Goal: Task Accomplishment & Management: Use online tool/utility

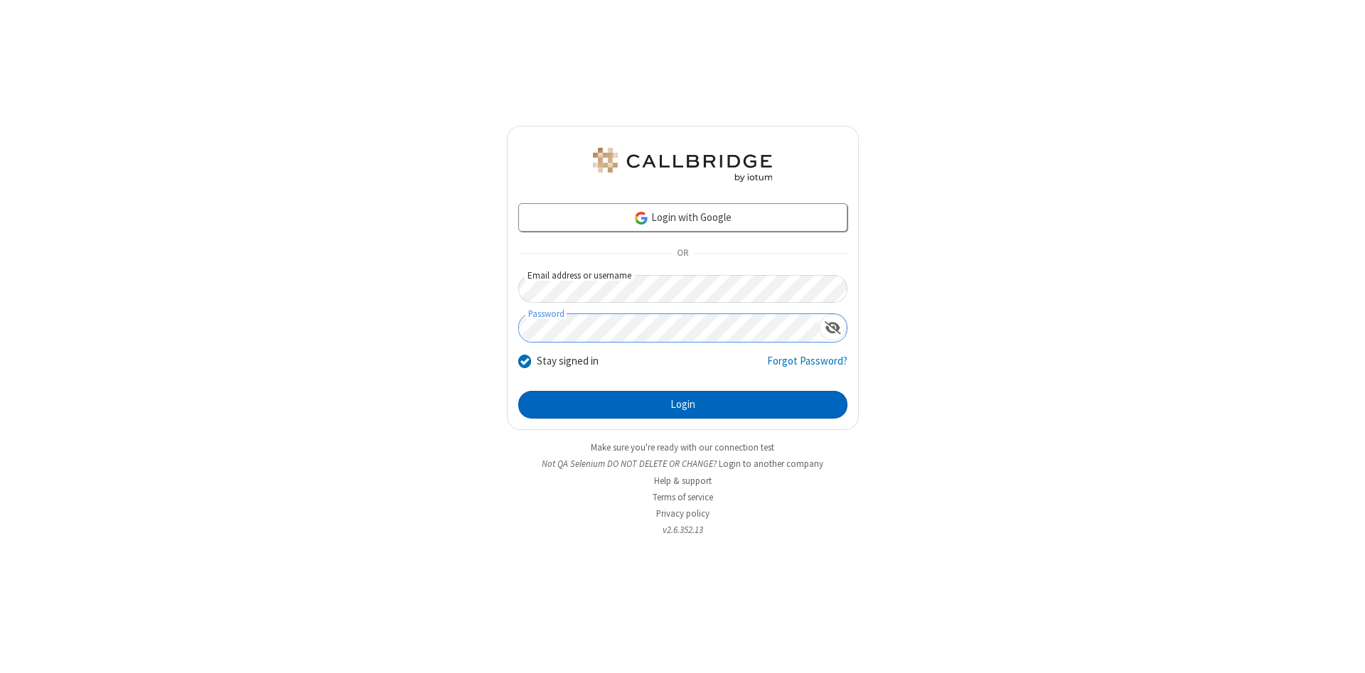
click at [682, 405] on button "Login" at bounding box center [682, 405] width 329 height 28
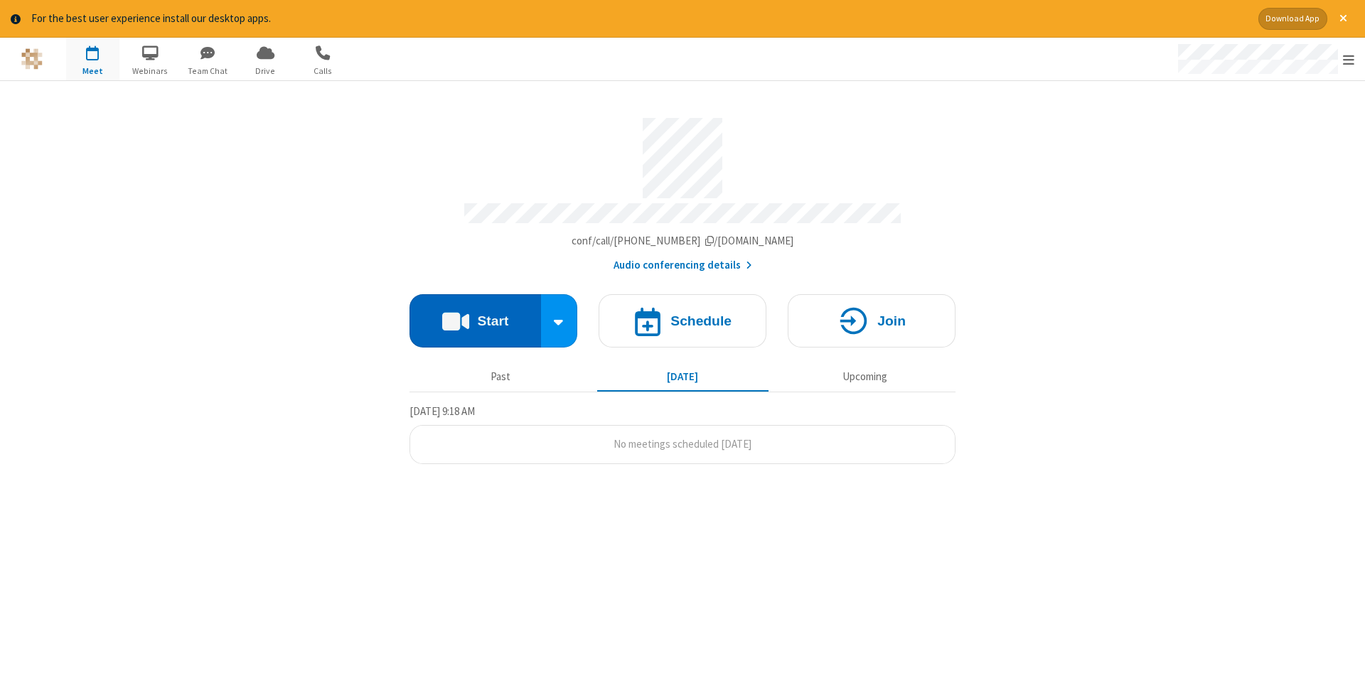
click at [475, 316] on button "Start" at bounding box center [474, 320] width 131 height 53
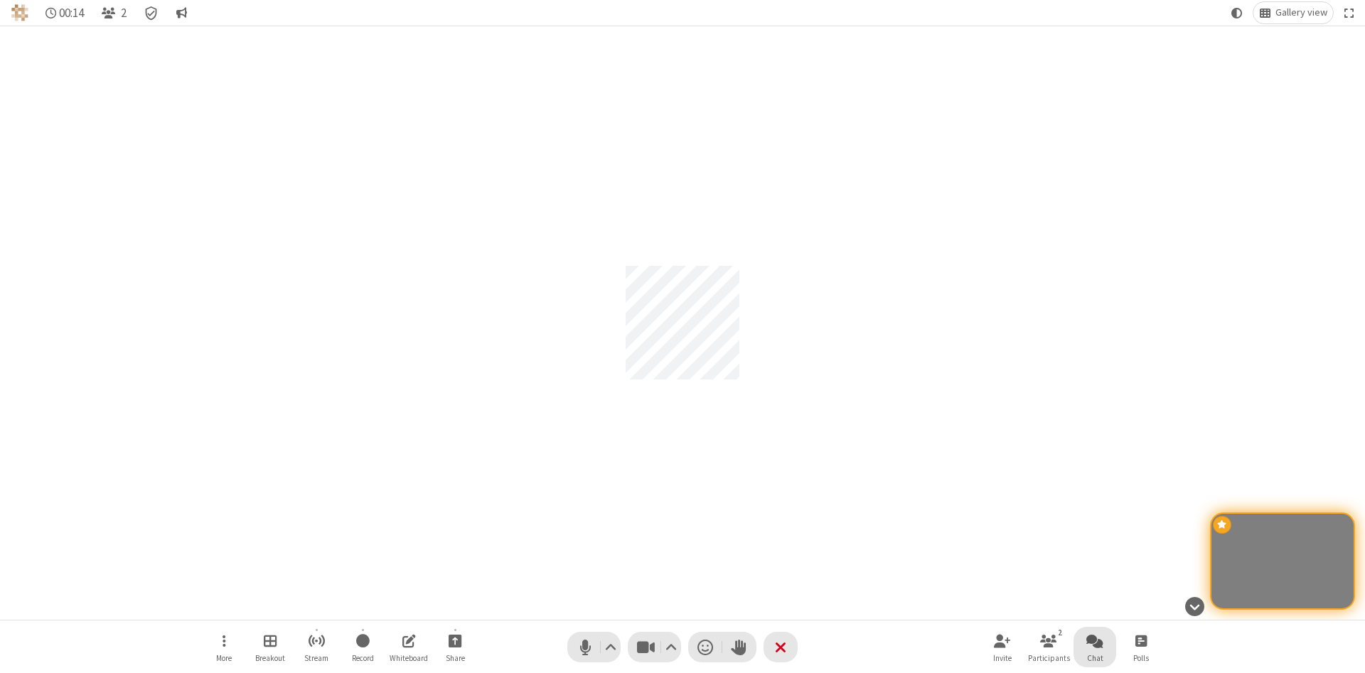
click at [1095, 640] on span "Open chat" at bounding box center [1094, 641] width 17 height 18
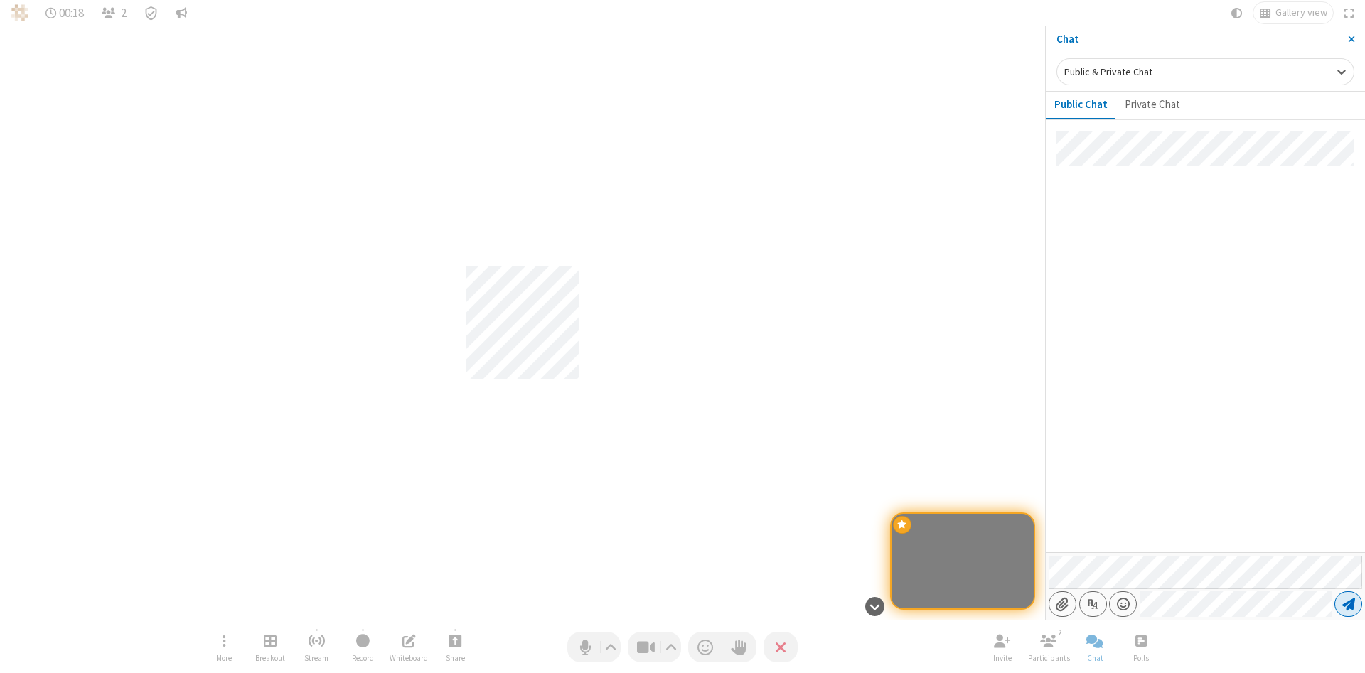
click at [1348, 604] on span "Send message" at bounding box center [1348, 604] width 13 height 14
